Goal: Communication & Community: Answer question/provide support

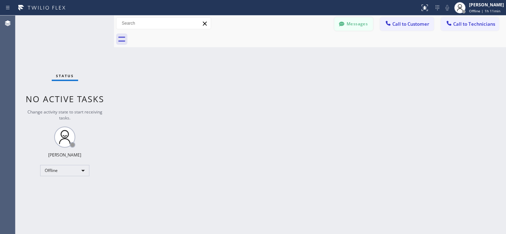
click at [352, 23] on button "Messages" at bounding box center [353, 23] width 39 height 13
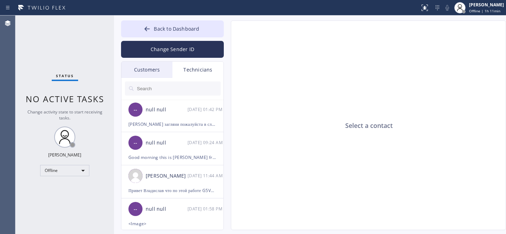
click at [175, 89] on input "text" at bounding box center [178, 88] width 84 height 14
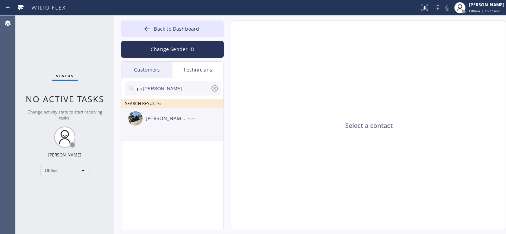
type input "ps [PERSON_NAME]"
click at [175, 116] on div "[PERSON_NAME] [PERSON_NAME]" at bounding box center [167, 118] width 42 height 8
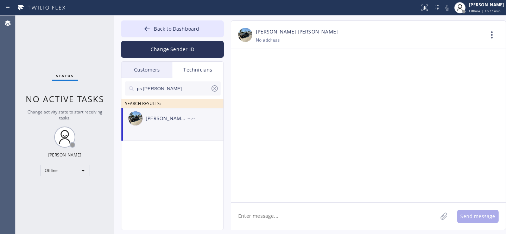
click at [294, 205] on textarea at bounding box center [334, 215] width 206 height 27
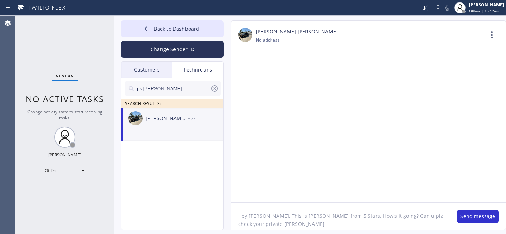
drag, startPoint x: 415, startPoint y: 217, endPoint x: 434, endPoint y: 237, distance: 28.4
click at [434, 233] on html "Status report No issues detected If you experience an issue, please download th…" at bounding box center [253, 117] width 506 height 234
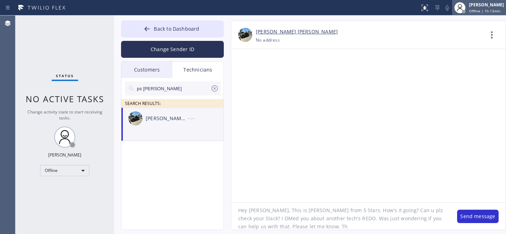
type textarea "Hey [PERSON_NAME], This is [PERSON_NAME] from 5 Stars. How's it going? Can u pl…"
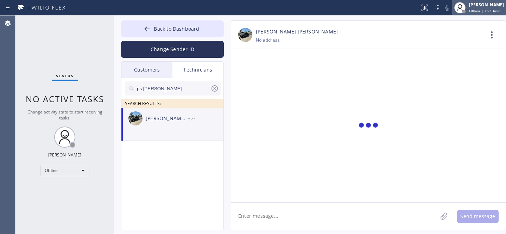
scroll to position [0, 0]
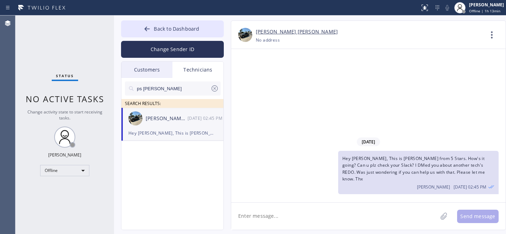
click at [214, 89] on icon at bounding box center [214, 88] width 8 height 8
click at [150, 63] on div "Customers" at bounding box center [146, 70] width 51 height 16
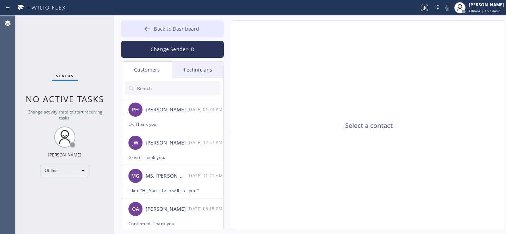
click at [148, 31] on icon at bounding box center [147, 28] width 7 height 7
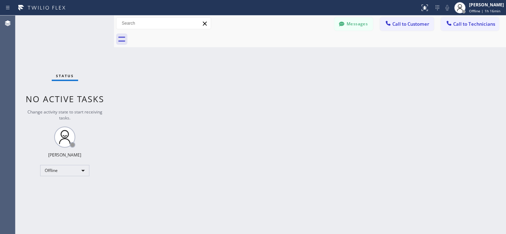
drag, startPoint x: 349, startPoint y: 23, endPoint x: 159, endPoint y: 112, distance: 209.8
click at [349, 22] on button "Messages" at bounding box center [353, 23] width 39 height 13
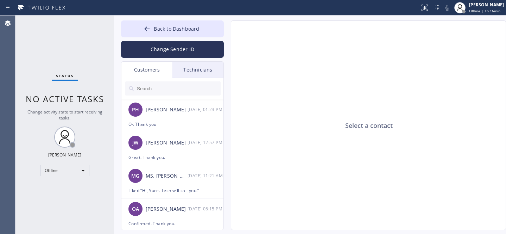
click at [193, 62] on div "Technicians" at bounding box center [197, 70] width 51 height 16
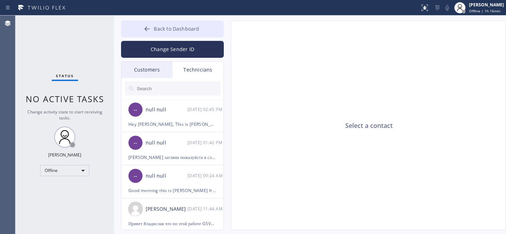
click at [158, 28] on span "Back to Dashboard" at bounding box center [176, 28] width 45 height 7
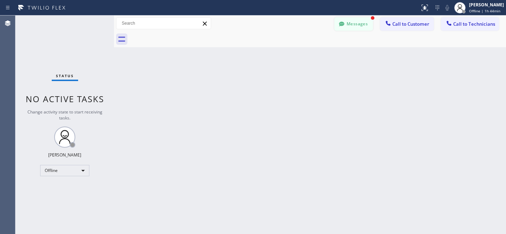
click at [348, 19] on button "Messages" at bounding box center [353, 23] width 39 height 13
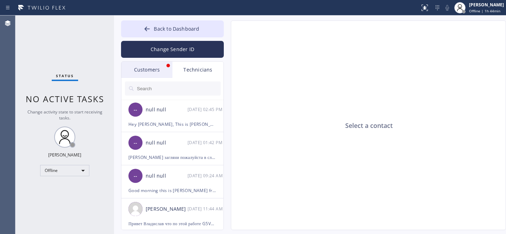
click at [149, 69] on div "Customers" at bounding box center [146, 70] width 51 height 16
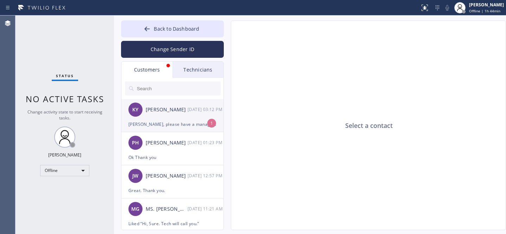
click at [167, 116] on div "KY [PERSON_NAME] [DATE] 03:12 PM" at bounding box center [172, 109] width 103 height 21
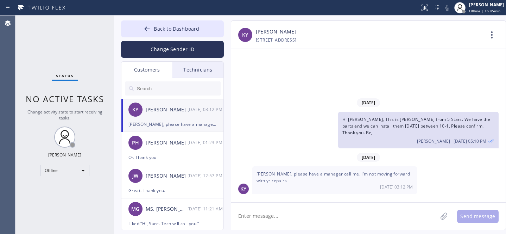
click at [340, 218] on textarea at bounding box center [334, 215] width 206 height 27
drag, startPoint x: 288, startPoint y: 216, endPoint x: 290, endPoint y: 210, distance: 6.2
click at [288, 216] on textarea at bounding box center [334, 215] width 206 height 27
type textarea "Ok. The office will call you."
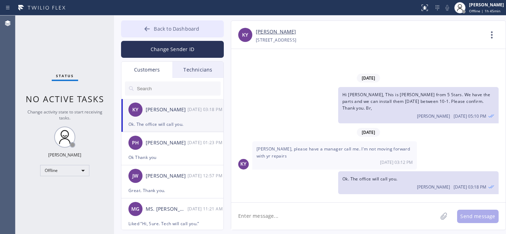
click at [147, 25] on icon at bounding box center [147, 28] width 7 height 7
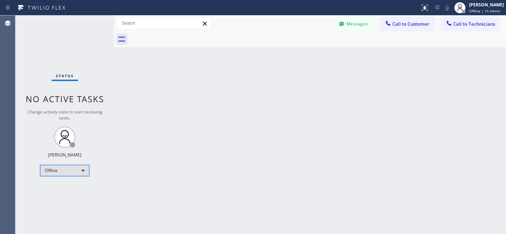
click at [61, 169] on div "Offline" at bounding box center [64, 170] width 49 height 11
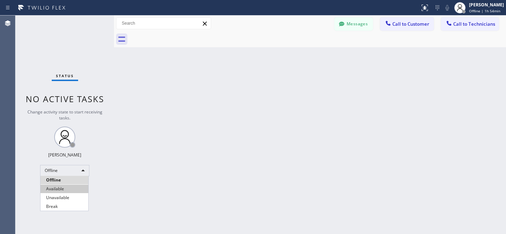
click at [57, 186] on li "Available" at bounding box center [64, 188] width 48 height 8
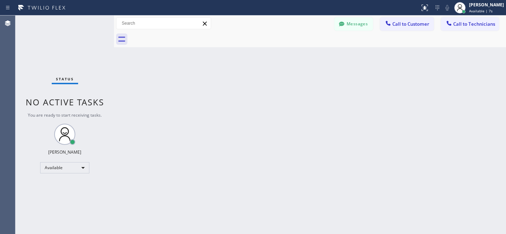
drag, startPoint x: 425, startPoint y: 28, endPoint x: 418, endPoint y: 28, distance: 7.0
click at [424, 28] on button "Call to Customer" at bounding box center [407, 23] width 54 height 13
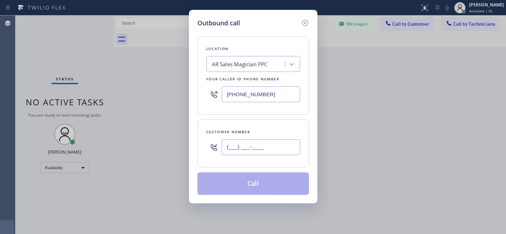
click at [251, 154] on input "(___) ___-____" at bounding box center [261, 147] width 78 height 16
paste input "408) 421-8326"
type input "[PHONE_NUMBER]"
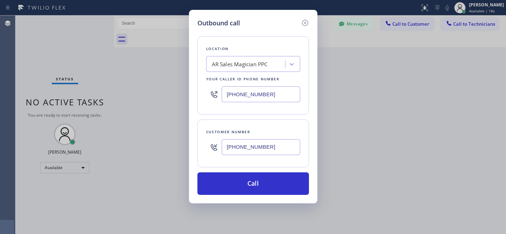
click at [246, 69] on div "AR Sales Magician PPC" at bounding box center [246, 64] width 77 height 12
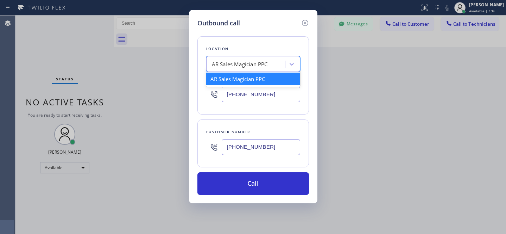
paste input "E Appliance Repair-[GEOGRAPHIC_DATA][PERSON_NAME]"
type input "E Appliance Repair-[GEOGRAPHIC_DATA][PERSON_NAME]"
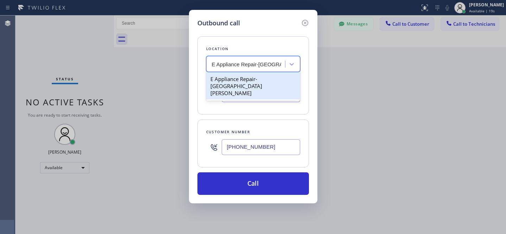
click at [238, 80] on div "E Appliance Repair-[GEOGRAPHIC_DATA][PERSON_NAME]" at bounding box center [253, 85] width 94 height 27
type input "[PHONE_NUMBER]"
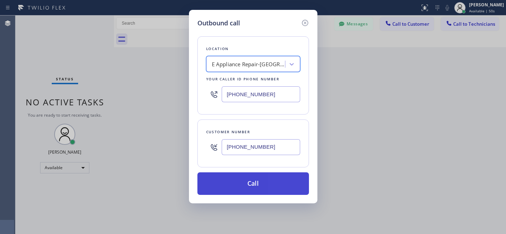
click at [260, 178] on button "Call" at bounding box center [253, 183] width 112 height 23
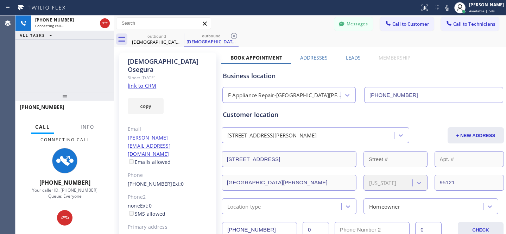
type input "[PHONE_NUMBER]"
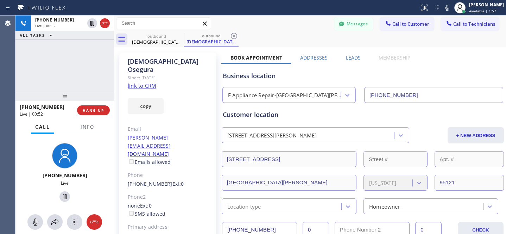
click at [272, 27] on div "Messages Call to Customer Call to Technicians Outbound call Location E Applianc…" at bounding box center [310, 23] width 392 height 12
click at [96, 109] on span "HANG UP" at bounding box center [93, 110] width 21 height 5
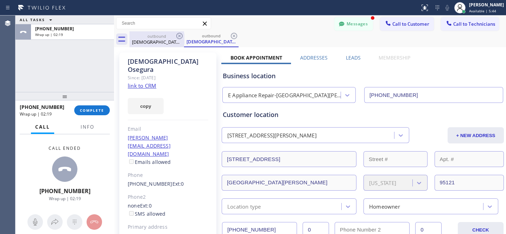
click at [237, 34] on icon at bounding box center [234, 36] width 8 height 8
click at [178, 34] on icon at bounding box center [179, 36] width 6 height 6
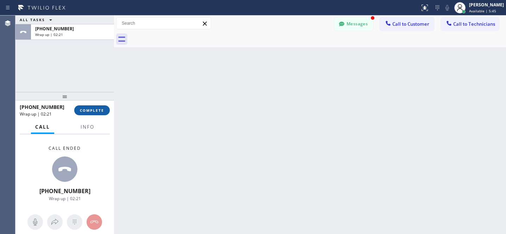
click at [105, 107] on button "COMPLETE" at bounding box center [92, 110] width 36 height 10
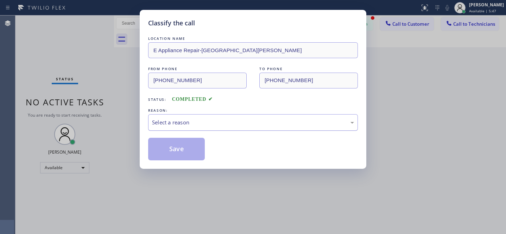
click at [187, 125] on div "Select a reason" at bounding box center [253, 122] width 202 height 8
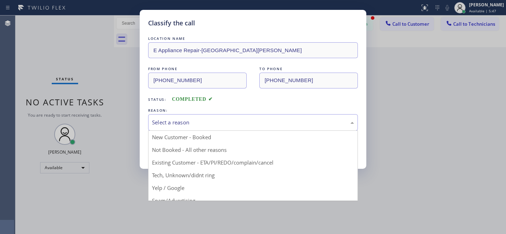
drag, startPoint x: 198, startPoint y: 158, endPoint x: 195, endPoint y: 157, distance: 3.7
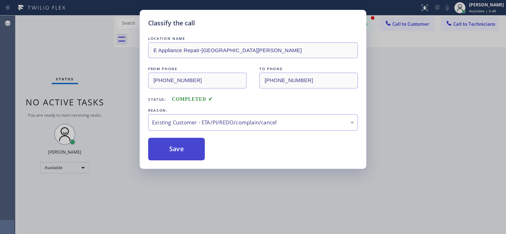
click at [190, 153] on button "Save" at bounding box center [176, 149] width 57 height 23
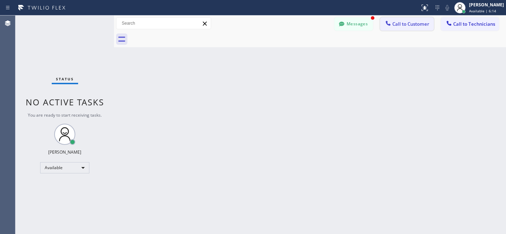
click at [417, 26] on span "Call to Customer" at bounding box center [410, 24] width 37 height 6
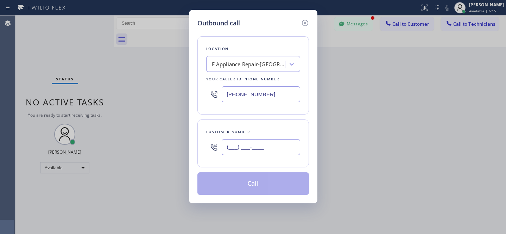
click at [271, 145] on input "(___) ___-____" at bounding box center [261, 147] width 78 height 16
paste input "408) 313-5034"
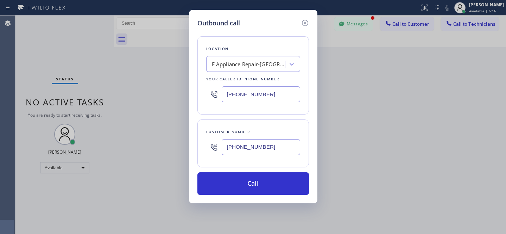
type input "[PHONE_NUMBER]"
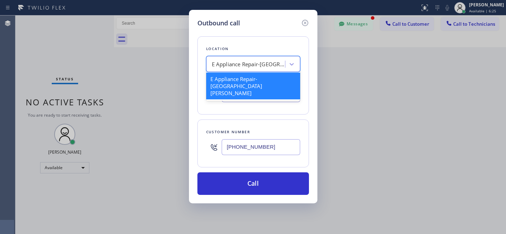
click at [247, 58] on div "E Appliance Repair-[GEOGRAPHIC_DATA][PERSON_NAME]" at bounding box center [253, 64] width 94 height 16
paste input "5 Star Appliance Repair Pro"
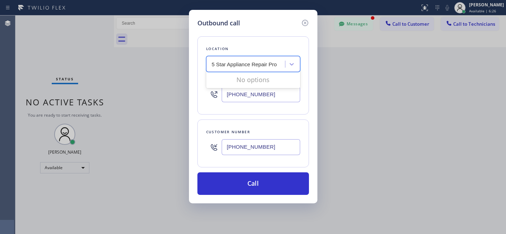
click at [237, 82] on div "No options" at bounding box center [253, 79] width 94 height 14
click at [271, 66] on input "5 Star Appliance Repair Pro" at bounding box center [245, 64] width 66 height 6
type input "5 Star Appliance Repair Pro"
click at [261, 69] on div "E Appliance Repair-[GEOGRAPHIC_DATA][PERSON_NAME]" at bounding box center [246, 64] width 77 height 12
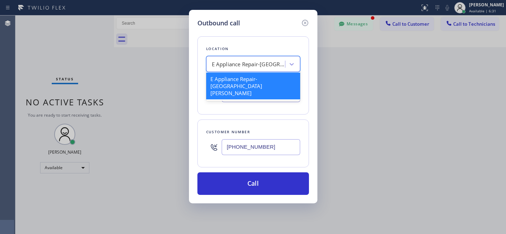
paste input "5 Star Appliance Repair Pro"
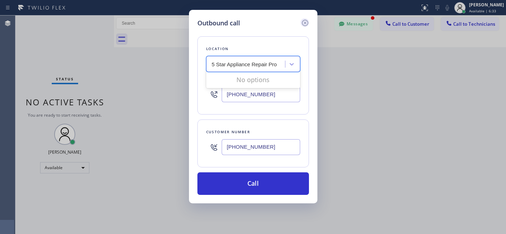
type input "5 Star Appliance Repair Pro"
click at [307, 21] on icon at bounding box center [305, 23] width 6 height 6
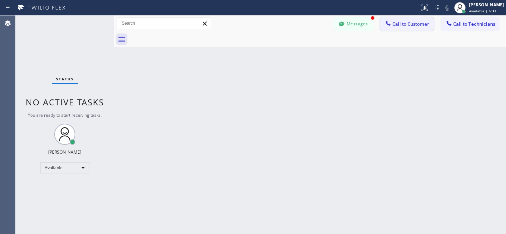
type input "[PHONE_NUMBER]"
click at [395, 19] on button "Call to Customer" at bounding box center [407, 23] width 54 height 13
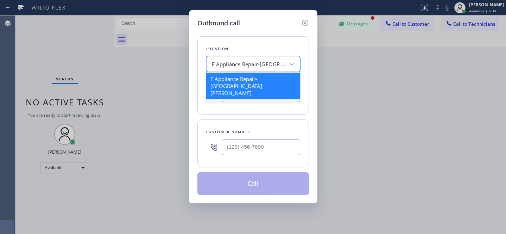
click at [238, 63] on div "E Appliance Repair-[GEOGRAPHIC_DATA][PERSON_NAME]" at bounding box center [249, 64] width 74 height 8
paste input "5 Star Appliance Repair Pro"
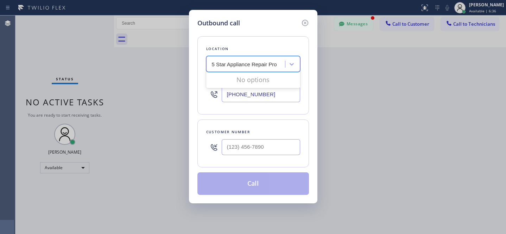
type input "5 Star Appliance Repair Pro"
click at [306, 120] on div "Location option E Appliance Repair-[GEOGRAPHIC_DATA][PERSON_NAME], [GEOGRAPHIC_…" at bounding box center [253, 111] width 112 height 167
click at [273, 91] on input "[PHONE_NUMBER]" at bounding box center [261, 94] width 78 height 16
paste input "855) 731-4952"
type input "[PHONE_NUMBER]"
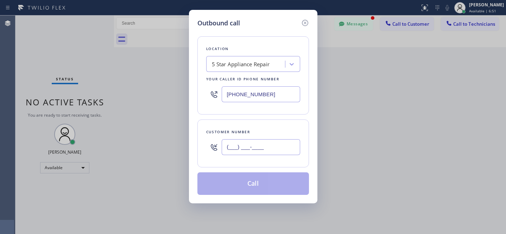
click at [278, 148] on input "(___) ___-____" at bounding box center [261, 147] width 78 height 16
paste input "408) 313-5034"
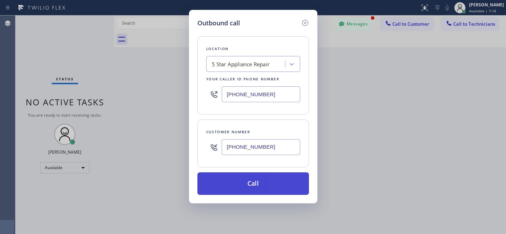
type input "[PHONE_NUMBER]"
click at [288, 182] on button "Call" at bounding box center [253, 183] width 112 height 23
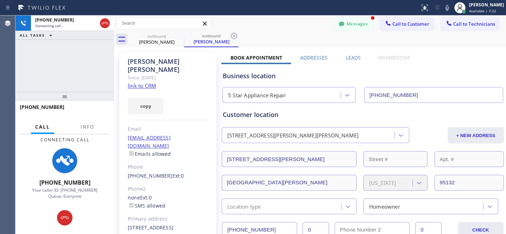
type input "[PHONE_NUMBER]"
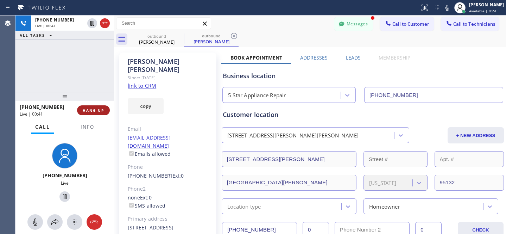
click at [94, 112] on span "HANG UP" at bounding box center [93, 110] width 21 height 5
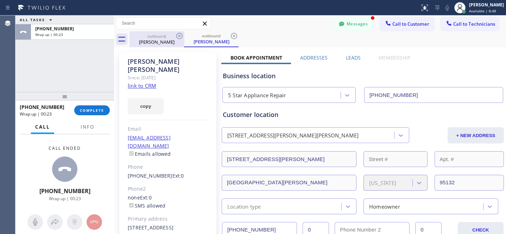
drag, startPoint x: 231, startPoint y: 37, endPoint x: 175, endPoint y: 39, distance: 56.0
click at [231, 37] on icon at bounding box center [234, 36] width 8 height 8
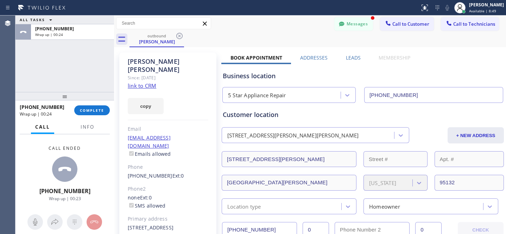
click at [186, 33] on div "outbound [PERSON_NAME]" at bounding box center [317, 39] width 376 height 16
click at [180, 37] on icon at bounding box center [179, 36] width 6 height 6
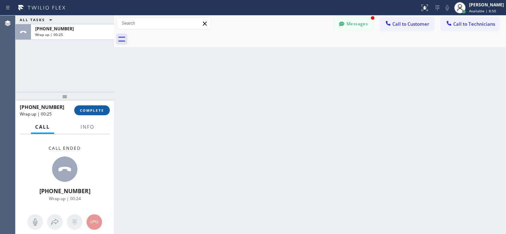
click at [97, 110] on span "COMPLETE" at bounding box center [92, 110] width 24 height 5
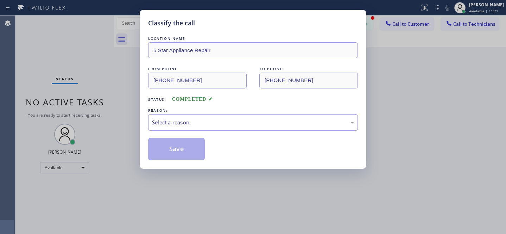
click at [217, 129] on div "Select a reason" at bounding box center [253, 122] width 210 height 17
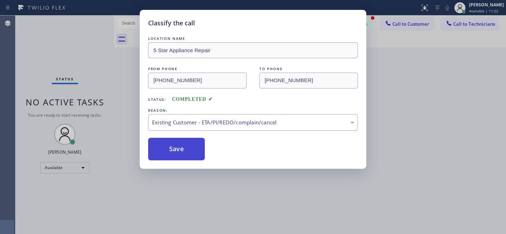
click at [189, 156] on button "Save" at bounding box center [176, 149] width 57 height 23
click at [54, 166] on div "Classify the call LOCATION NAME 5 Star Appliance Repair FROM PHONE [PHONE_NUMBE…" at bounding box center [253, 117] width 506 height 234
click at [65, 167] on div "Classify the call LOCATION NAME 5 Star Appliance Repair FROM PHONE [PHONE_NUMBE…" at bounding box center [253, 117] width 506 height 234
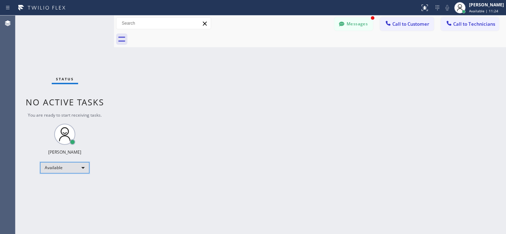
click at [65, 168] on div "Available" at bounding box center [64, 167] width 49 height 11
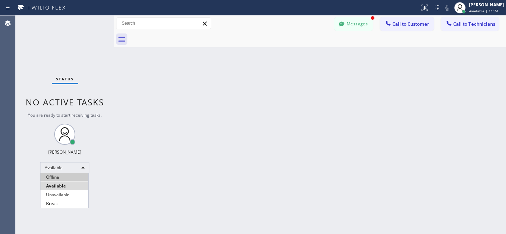
click at [62, 174] on li "Offline" at bounding box center [64, 177] width 48 height 8
click at [351, 22] on button "Messages" at bounding box center [353, 23] width 39 height 13
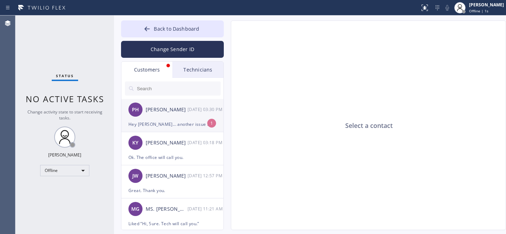
click at [168, 126] on div "Hey [PERSON_NAME]... another issue is the seal on the door. It doesn't close co…" at bounding box center [172, 124] width 88 height 8
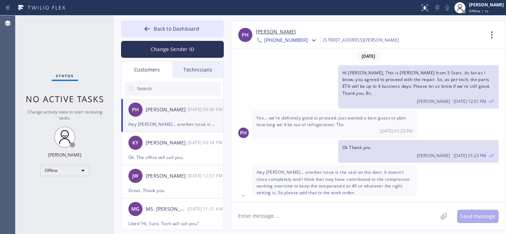
scroll to position [4, 0]
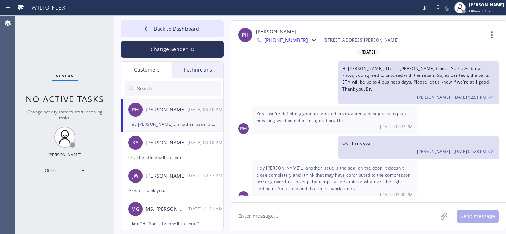
click at [272, 31] on link "[PERSON_NAME]" at bounding box center [276, 32] width 40 height 8
click at [306, 213] on textarea at bounding box center [334, 215] width 206 height 27
type textarea "I will inform the tech. Thank you."
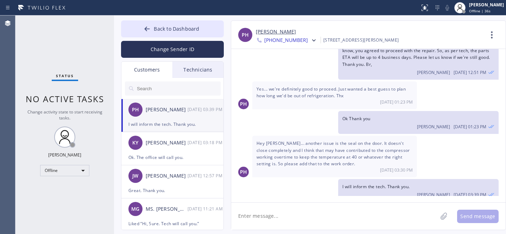
click at [339, 211] on textarea at bounding box center [334, 215] width 206 height 27
click at [176, 30] on span "Back to Dashboard" at bounding box center [176, 28] width 45 height 7
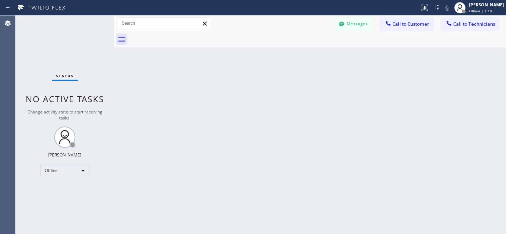
click at [353, 14] on div "Status report No issues detected If you experience an issue, please download th…" at bounding box center [253, 7] width 506 height 15
click at [355, 24] on button "Messages" at bounding box center [353, 23] width 39 height 13
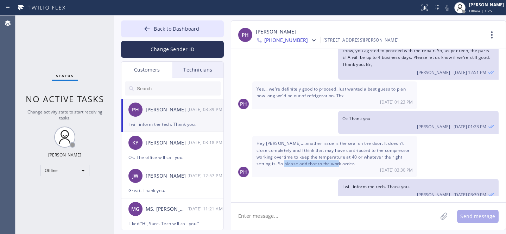
drag, startPoint x: 299, startPoint y: 157, endPoint x: 354, endPoint y: 157, distance: 54.9
click at [354, 157] on span "Hey [PERSON_NAME]... another issue is the seal on the door. It doesn't close co…" at bounding box center [332, 153] width 153 height 26
copy span "add that to the work order"
click at [160, 30] on span "Back to Dashboard" at bounding box center [176, 28] width 45 height 7
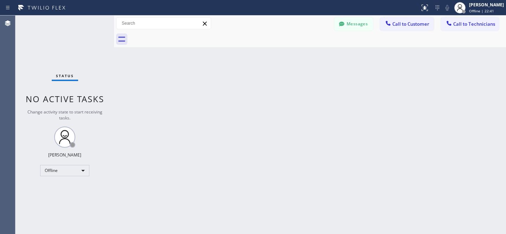
click at [356, 21] on button "Messages" at bounding box center [353, 23] width 39 height 13
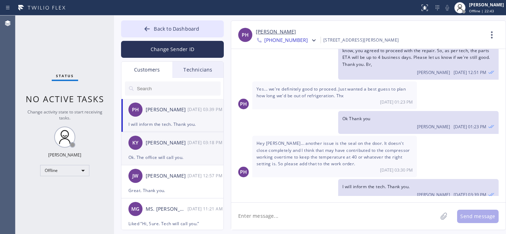
click at [163, 147] on div "KY [PERSON_NAME] [DATE] 03:18 PM" at bounding box center [172, 142] width 103 height 21
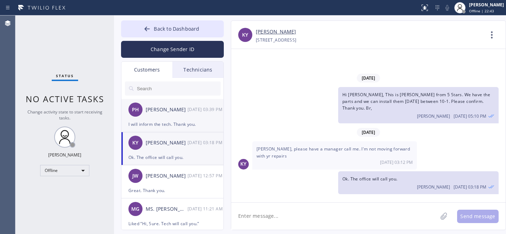
scroll to position [0, 0]
click at [170, 117] on div "PH [PERSON_NAME] [DATE] 03:39 PM" at bounding box center [172, 109] width 103 height 21
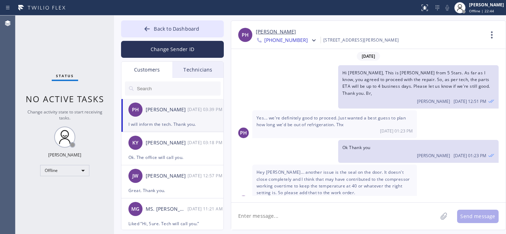
scroll to position [29, 0]
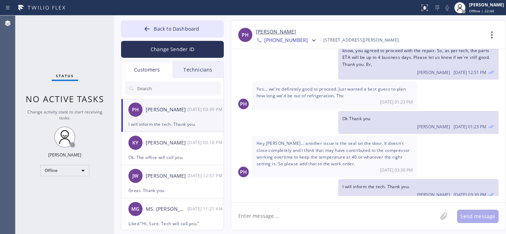
click at [284, 209] on textarea at bounding box center [334, 215] width 206 height 27
paste textarea "235 + taxes($20) - per 1pc Needs 2pcs"
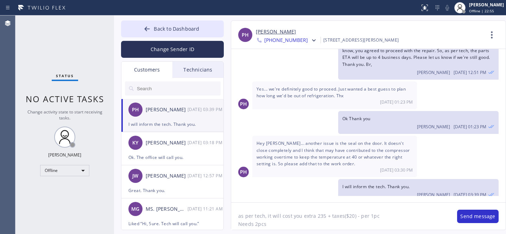
click at [354, 216] on textarea "as per tech, it will cost you extra 235 + taxes($20) - per 1pc Needs 2pcs" at bounding box center [340, 215] width 219 height 27
click at [356, 216] on textarea "as per tech, it will cost you extra 235 + taxes($20) - per 1pc Needs 2pcs" at bounding box center [340, 215] width 219 height 27
click at [238, 224] on textarea "as per tech, it will cost you extra 235 + taxes($20) per 1pc Needs 2pcs" at bounding box center [340, 215] width 219 height 27
click at [410, 212] on textarea "as per tech, it will cost you extra 235 + taxes($20) per 1pc. You need 2pcs" at bounding box center [340, 215] width 219 height 27
click at [427, 217] on textarea "as per tech, it will cost you extra 235 + taxes($20) per 1pc. You need 2pcs" at bounding box center [340, 215] width 219 height 27
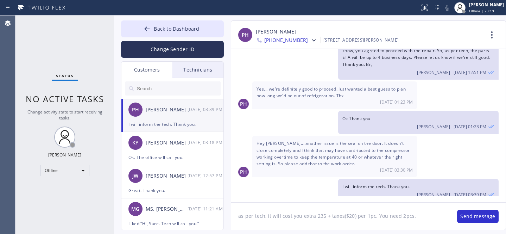
click at [240, 216] on textarea "as per tech, it will cost you extra 235 + taxes($20) per 1pc. You need 2pcs." at bounding box center [340, 215] width 219 height 27
click at [431, 219] on textarea "[PERSON_NAME], as per tech, it will cost you extra 235 + taxes($20) per 1pc. Yo…" at bounding box center [340, 215] width 219 height 27
type textarea "[PERSON_NAME], as per tech, it will cost you extra 235 + taxes($20) per 1pc. Yo…"
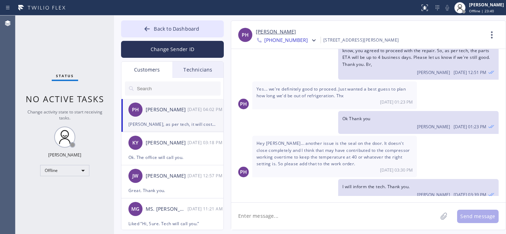
scroll to position [60, 0]
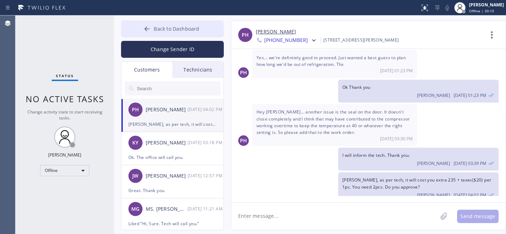
click at [166, 24] on button "Back to Dashboard" at bounding box center [172, 28] width 103 height 17
